Goal: Navigation & Orientation: Find specific page/section

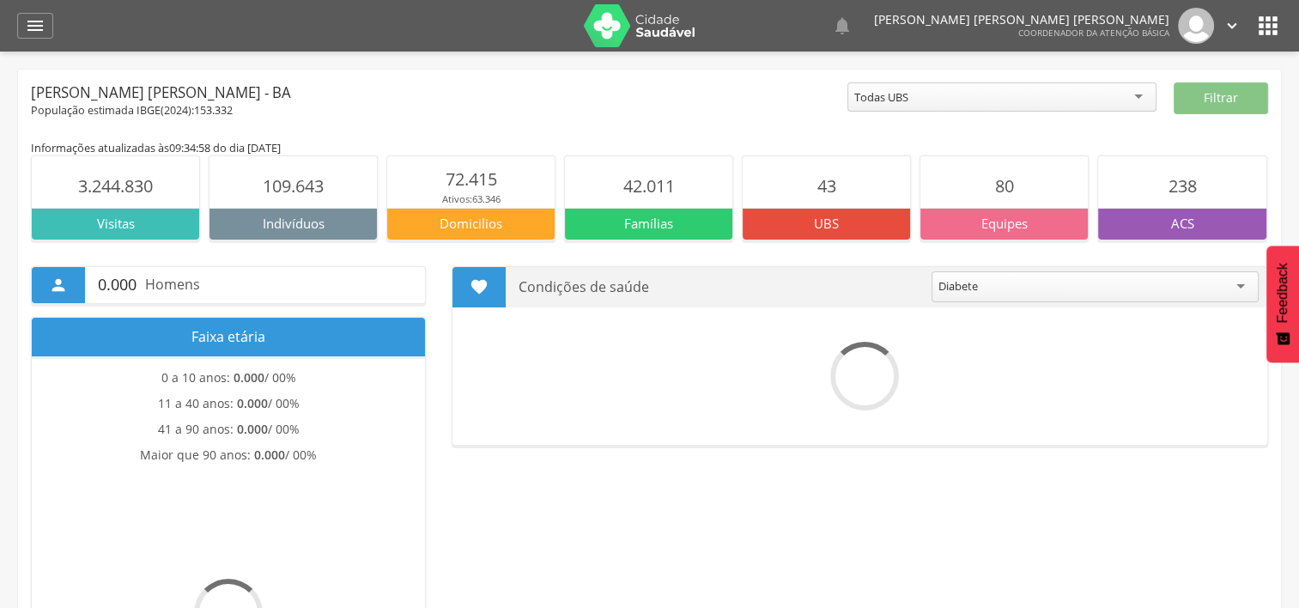
click at [1272, 31] on icon "" at bounding box center [1267, 25] width 27 height 27
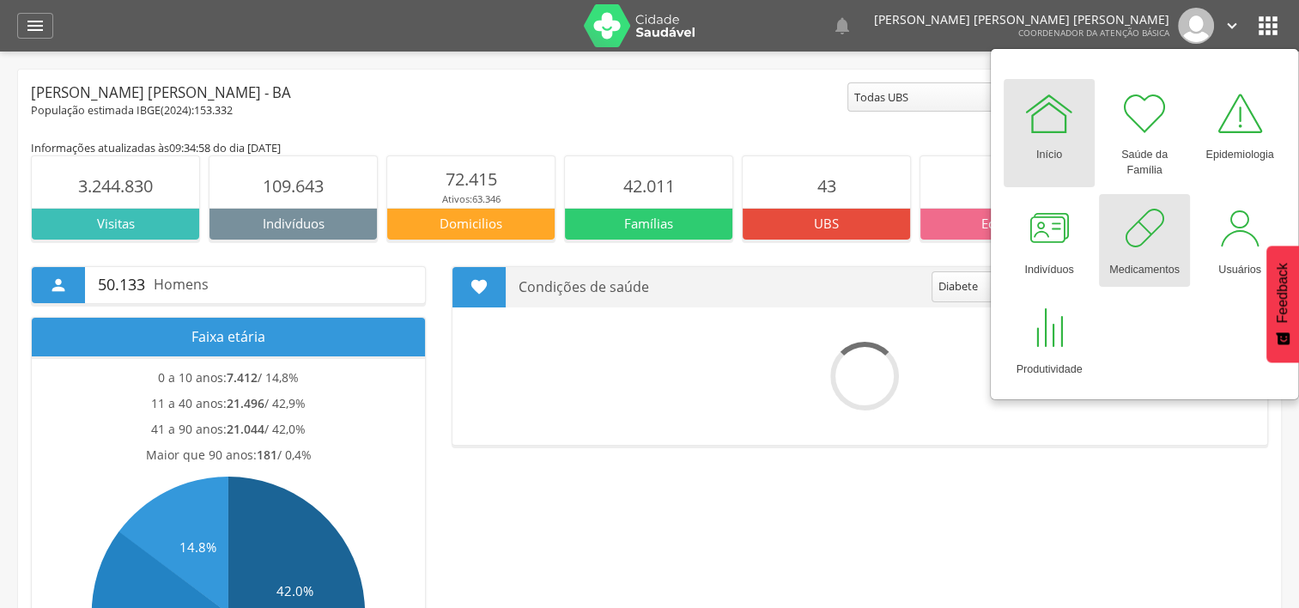
click at [1157, 237] on div at bounding box center [1145, 229] width 52 height 52
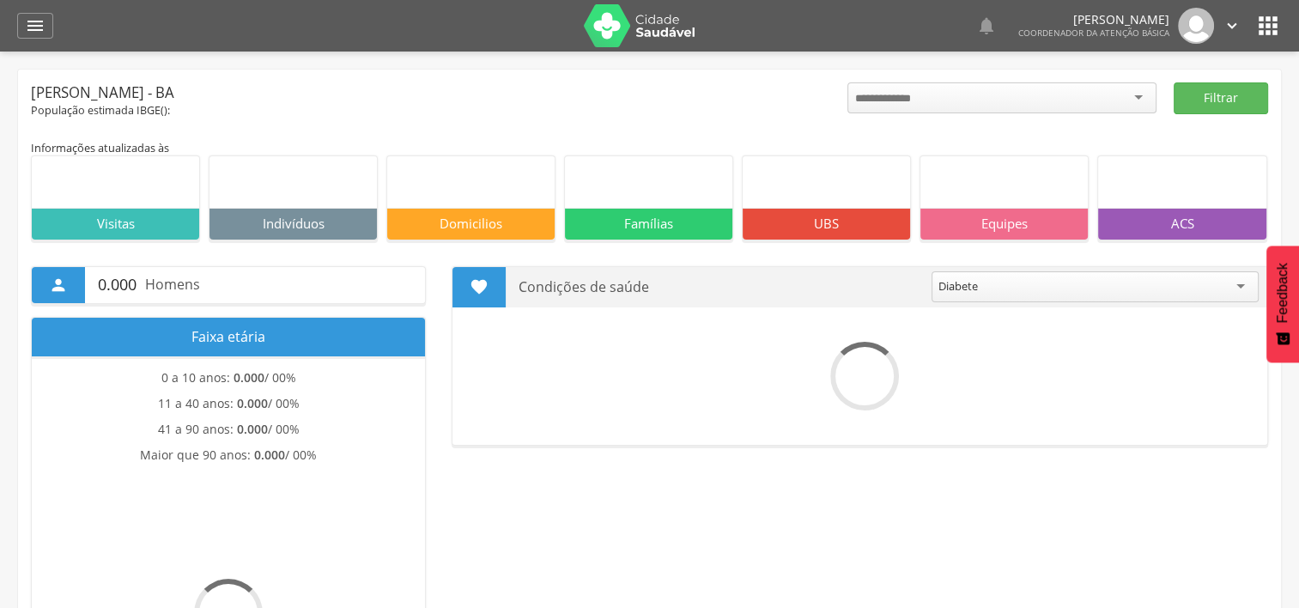
click at [1283, 22] on header " Dashboard Supervisão Produtividade Mapa da cidade Ranking App desatualizado Ú…" at bounding box center [649, 26] width 1299 height 52
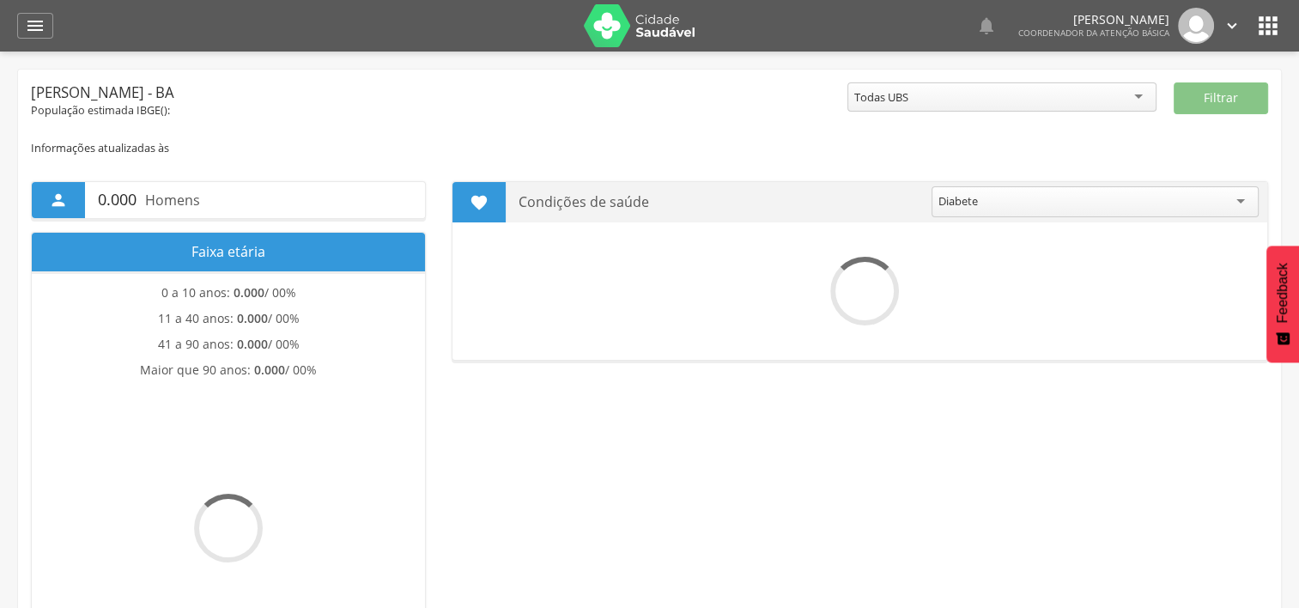
click at [1268, 27] on icon "" at bounding box center [1267, 25] width 27 height 27
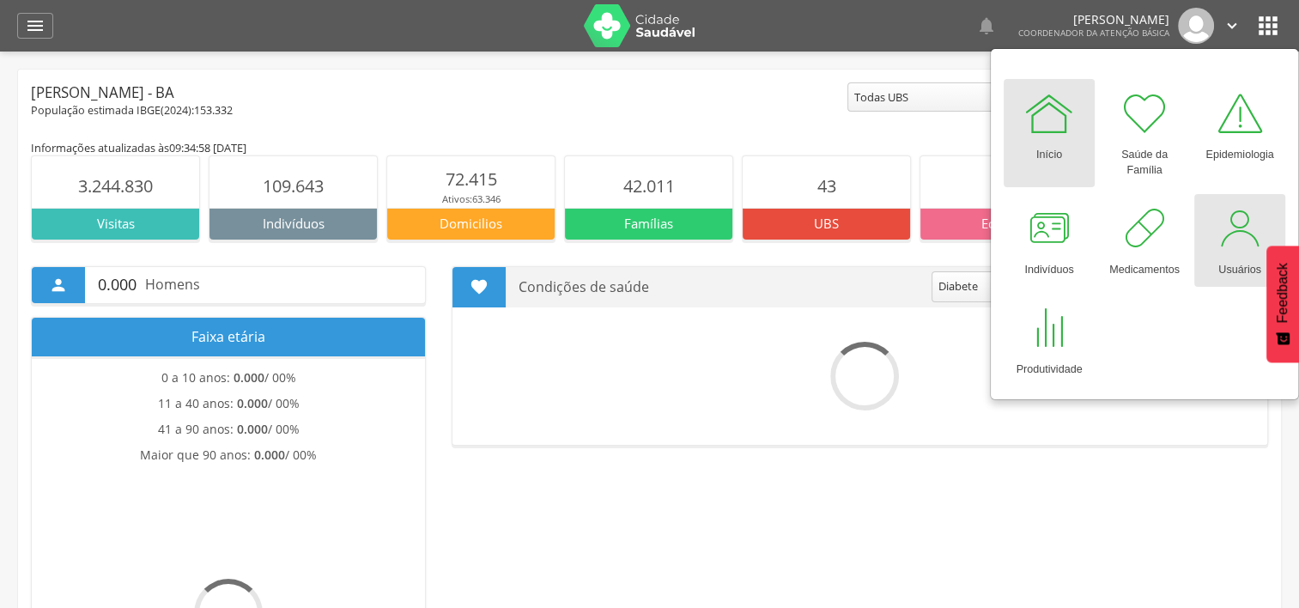
click at [1229, 213] on div at bounding box center [1240, 229] width 52 height 52
